Goal: Find specific page/section: Find specific page/section

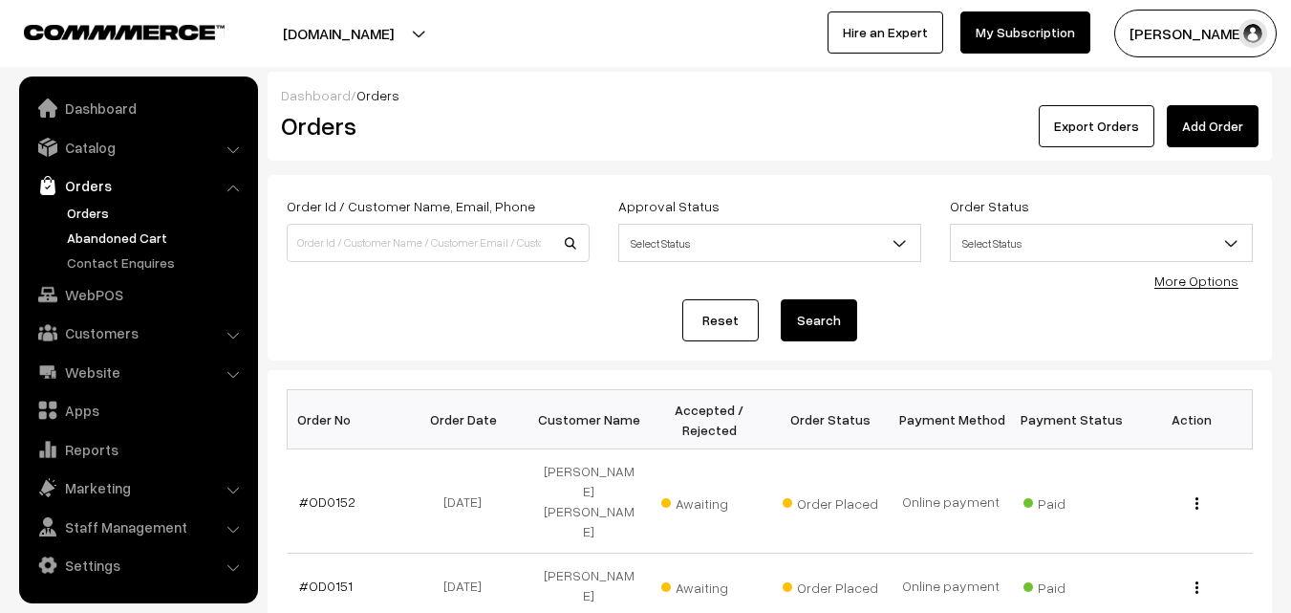
drag, startPoint x: 0, startPoint y: 0, endPoint x: 91, endPoint y: 238, distance: 254.7
click at [91, 238] on link "Abandoned Cart" at bounding box center [156, 237] width 189 height 20
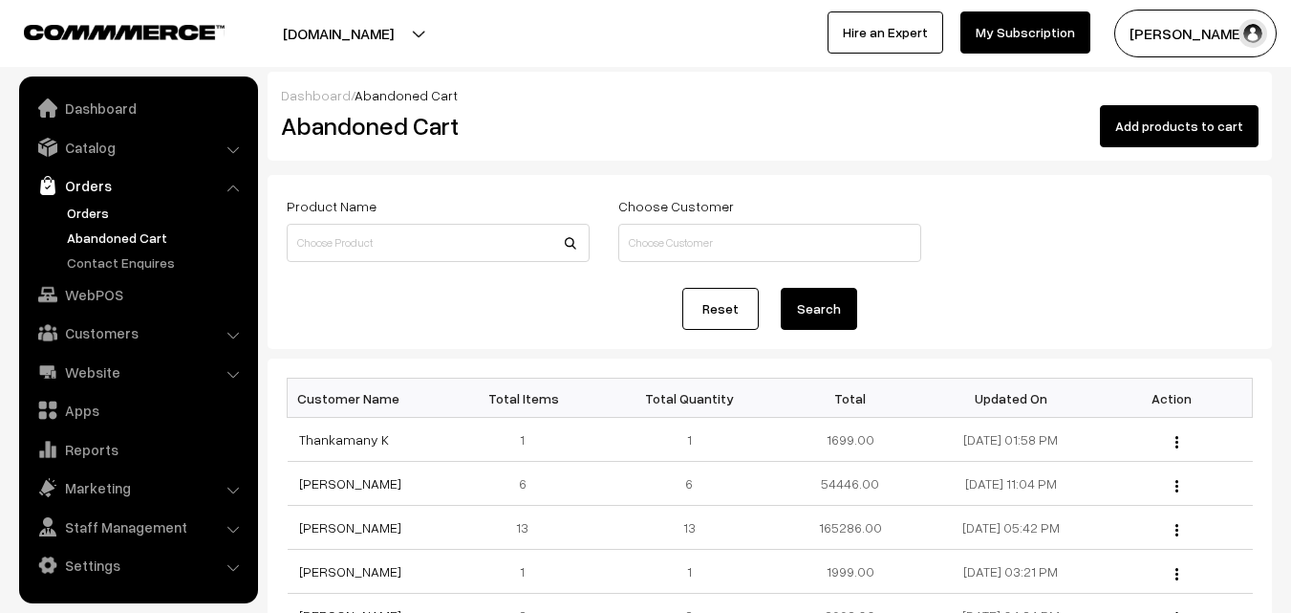
click at [99, 218] on link "Orders" at bounding box center [156, 213] width 189 height 20
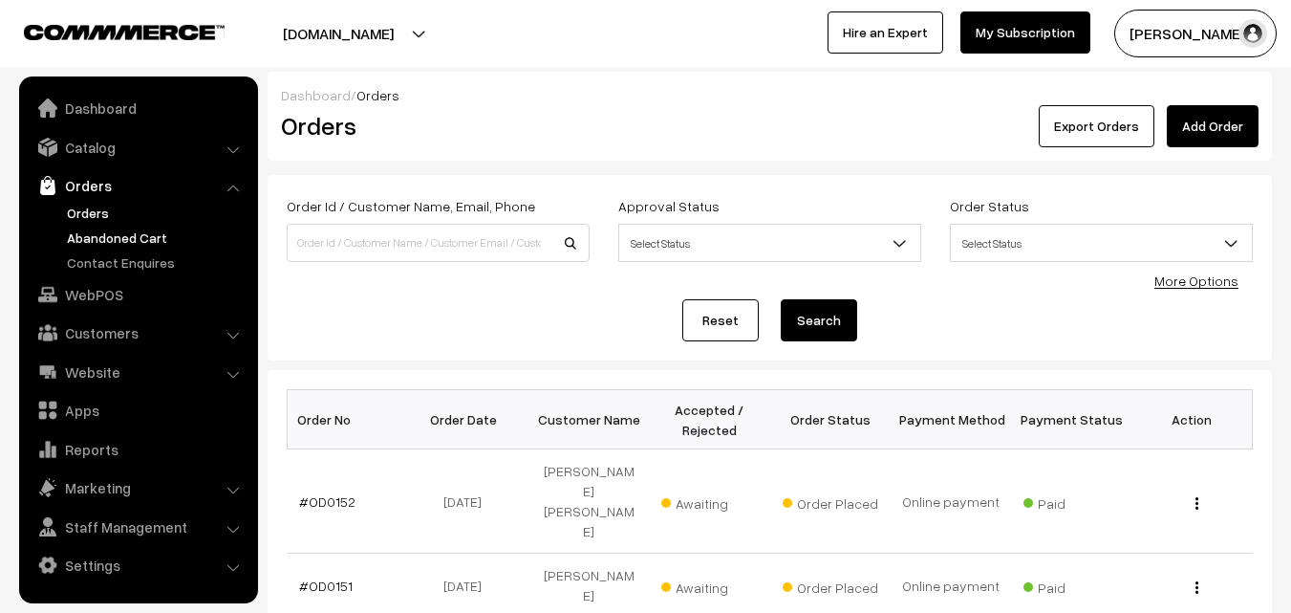
click at [135, 240] on link "Abandoned Cart" at bounding box center [156, 237] width 189 height 20
